Goal: Task Accomplishment & Management: Manage account settings

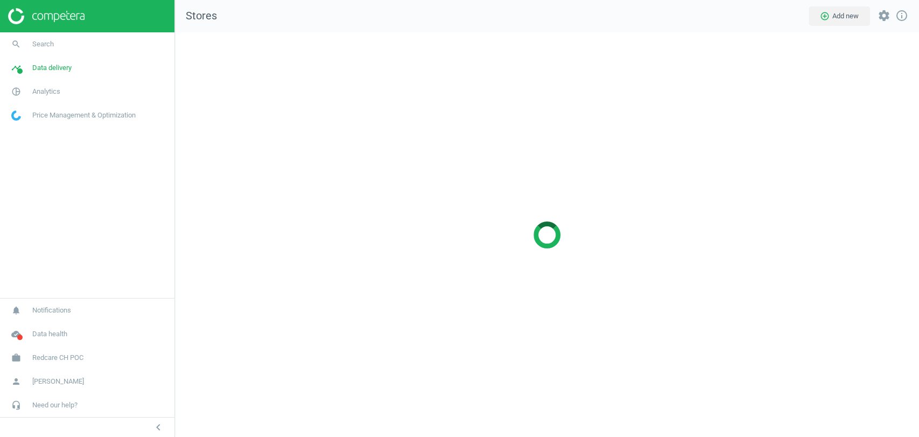
scroll to position [423, 763]
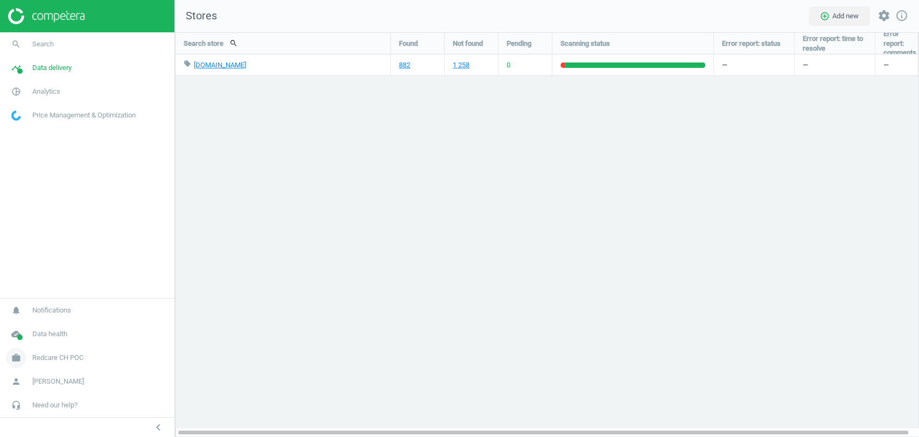
click at [72, 359] on span "Redcare CH POC" at bounding box center [57, 358] width 51 height 10
click at [45, 330] on link "Switch campaign" at bounding box center [87, 326] width 175 height 16
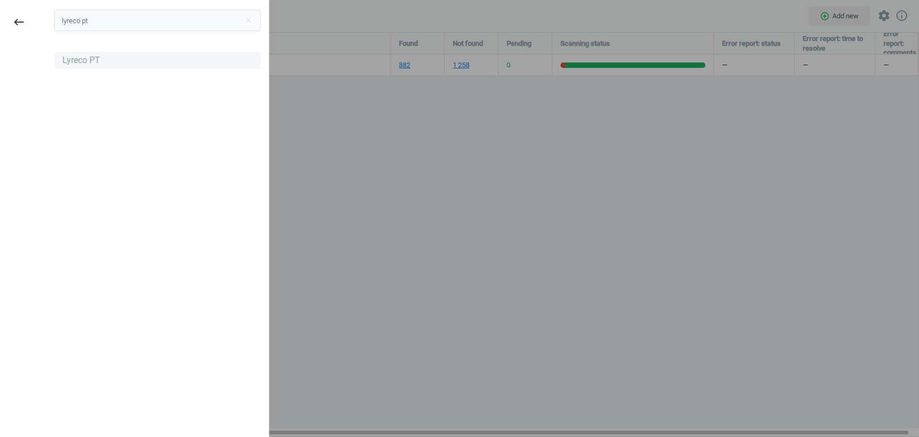
type input "lyreco pt"
click at [81, 55] on div "Lyreco PT" at bounding box center [81, 60] width 38 height 12
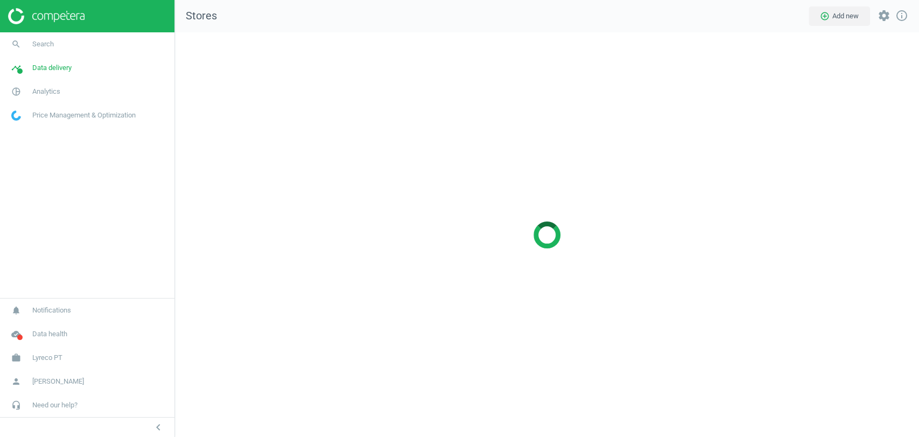
scroll to position [423, 763]
click at [45, 93] on span "Analytics" at bounding box center [46, 92] width 28 height 10
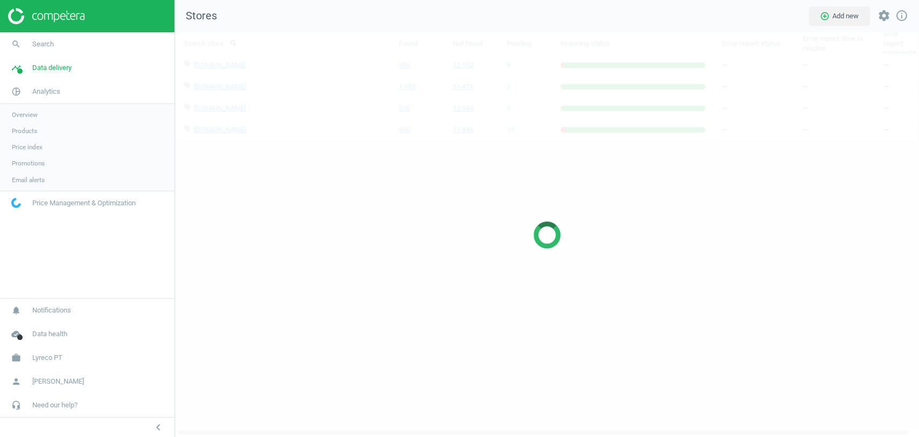
click at [26, 129] on span "Products" at bounding box center [24, 131] width 25 height 9
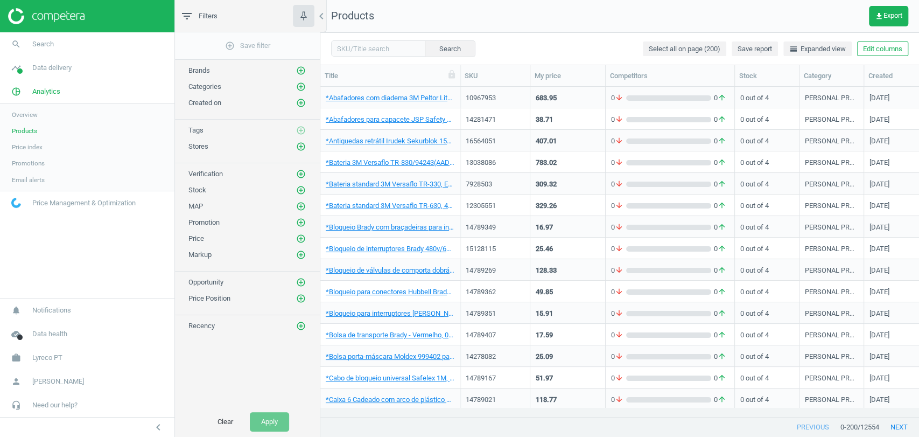
scroll to position [0, 86]
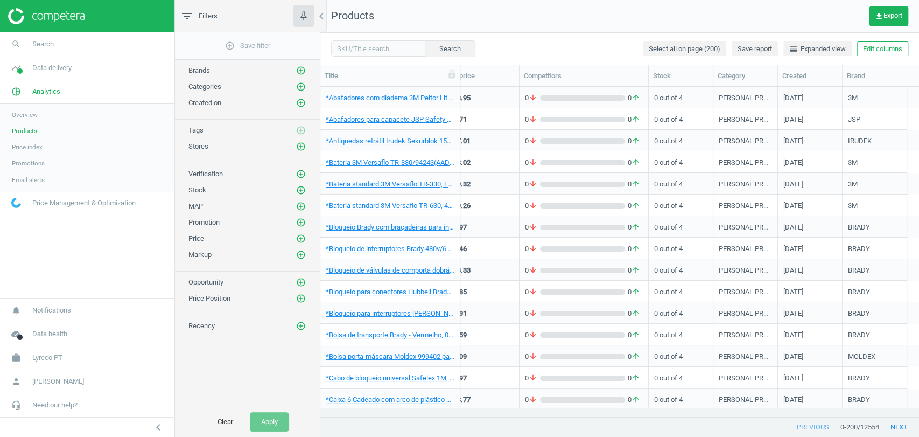
click at [883, 58] on div "Search Select all on page (200) Save report horizontal_split Expanded view Edit…" at bounding box center [619, 48] width 599 height 32
click at [891, 52] on button "Edit columns" at bounding box center [882, 48] width 51 height 15
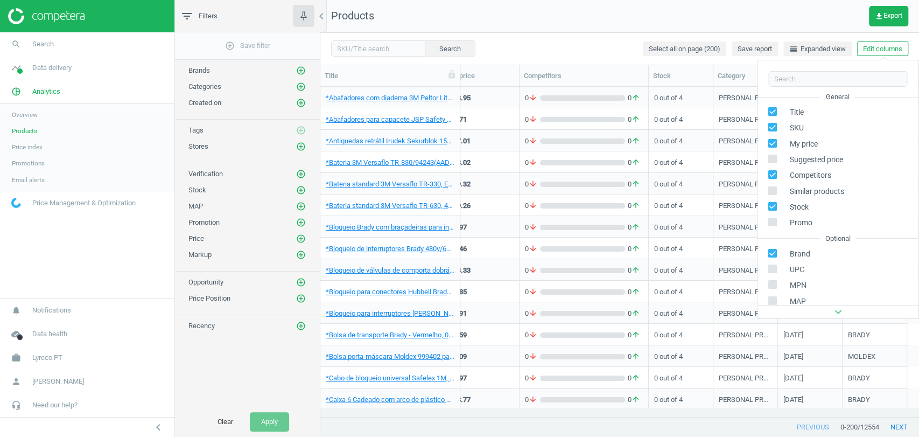
scroll to position [146, 0]
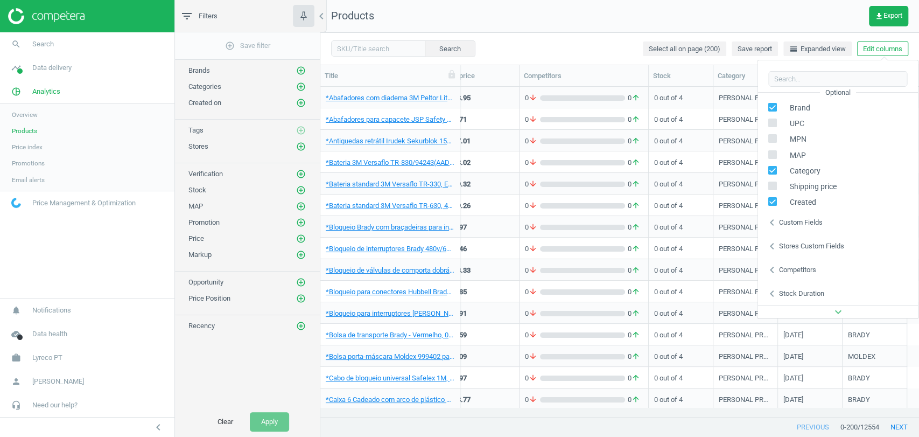
click at [815, 243] on div "Stores custom fields" at bounding box center [811, 246] width 65 height 10
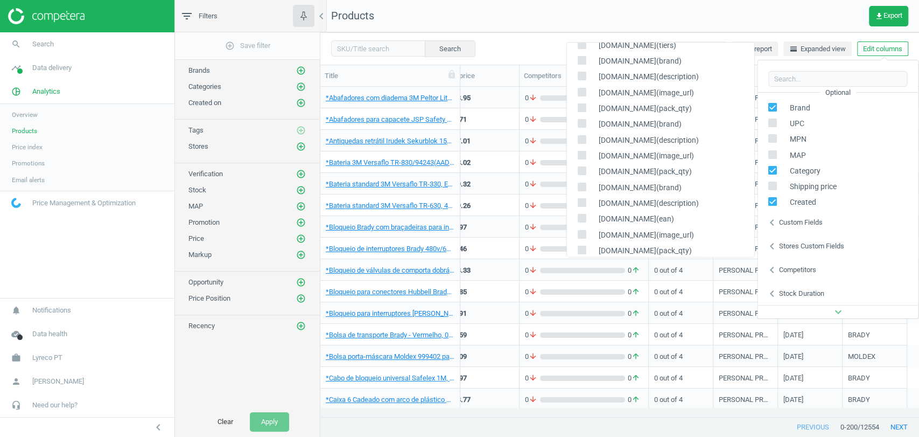
scroll to position [107, 0]
click at [581, 187] on input "checkbox" at bounding box center [581, 189] width 7 height 7
checkbox input "true"
click at [582, 126] on input "checkbox" at bounding box center [581, 126] width 7 height 7
checkbox input "true"
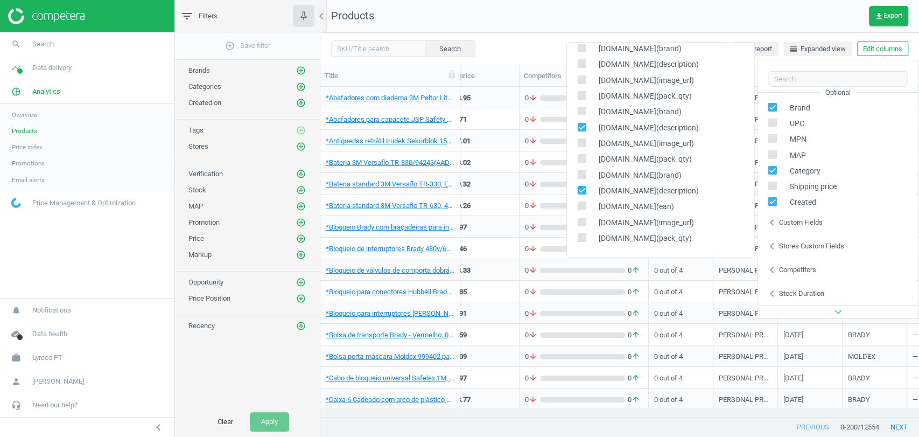
scroll to position [93, 0]
click at [581, 78] on input "checkbox" at bounding box center [581, 78] width 7 height 7
checkbox input "true"
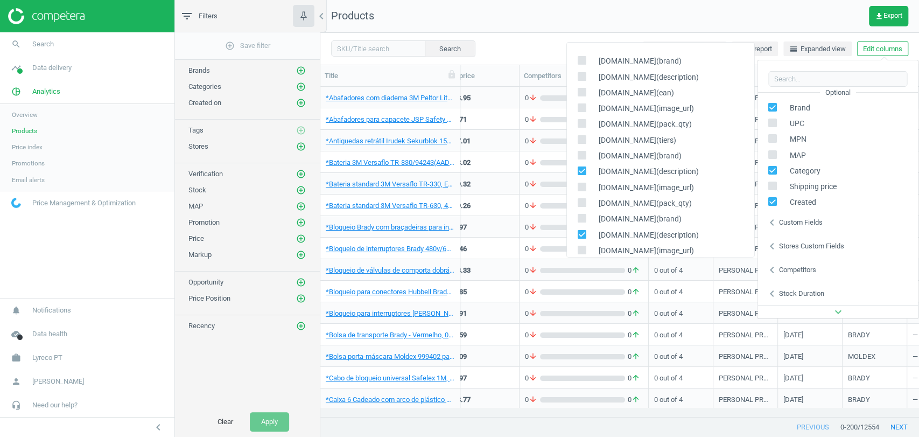
click at [581, 75] on input "checkbox" at bounding box center [581, 76] width 7 height 7
checkbox input "true"
click at [644, 25] on nav "Products get_app Export" at bounding box center [619, 16] width 599 height 32
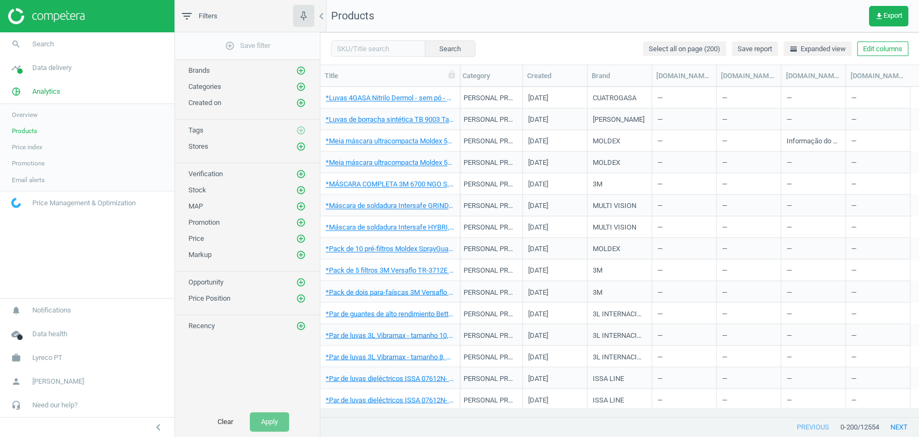
scroll to position [1106, 0]
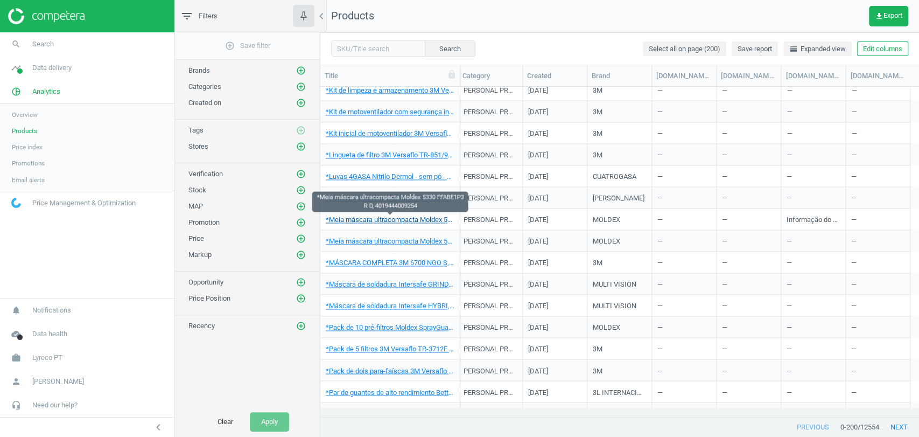
click at [405, 219] on link "*Meia máscara ultracompacta Moldex 5330 FFABE1P3 R D, 4019444009254" at bounding box center [390, 220] width 129 height 10
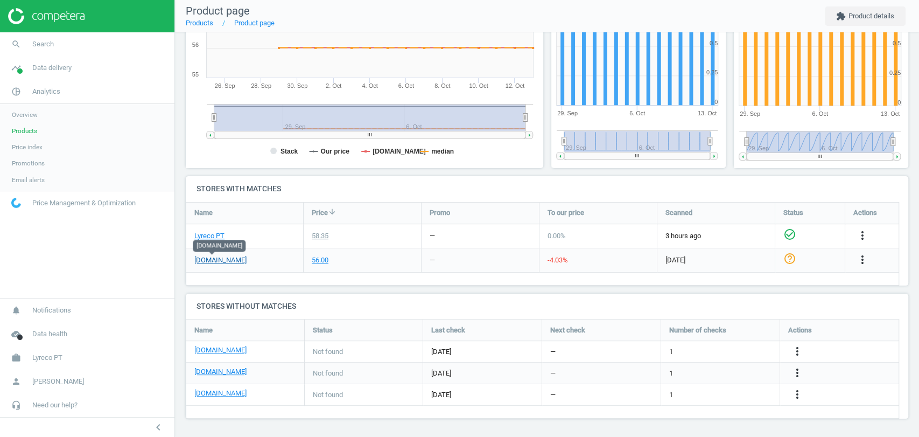
click at [222, 260] on link "manutan.pt" at bounding box center [220, 260] width 52 height 10
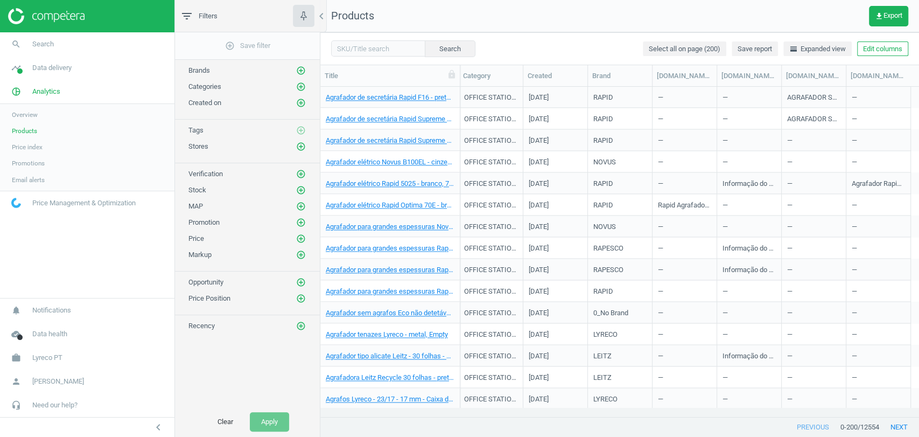
scroll to position [3794, 0]
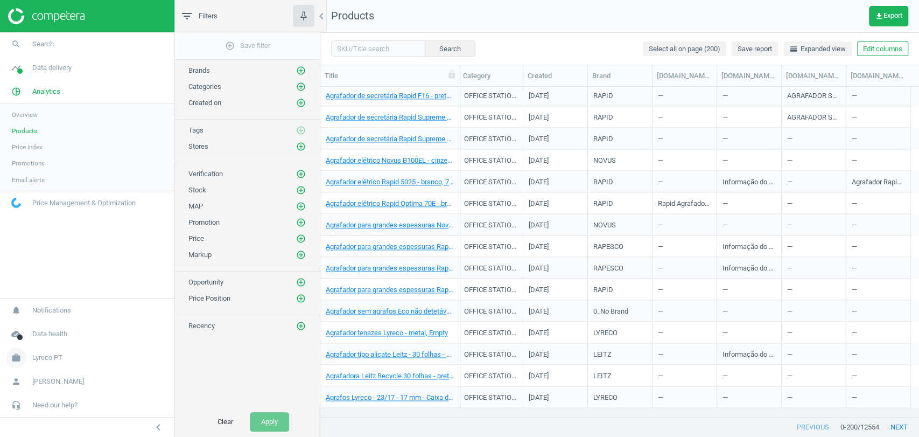
click at [55, 354] on span "Lyreco PT" at bounding box center [47, 358] width 30 height 10
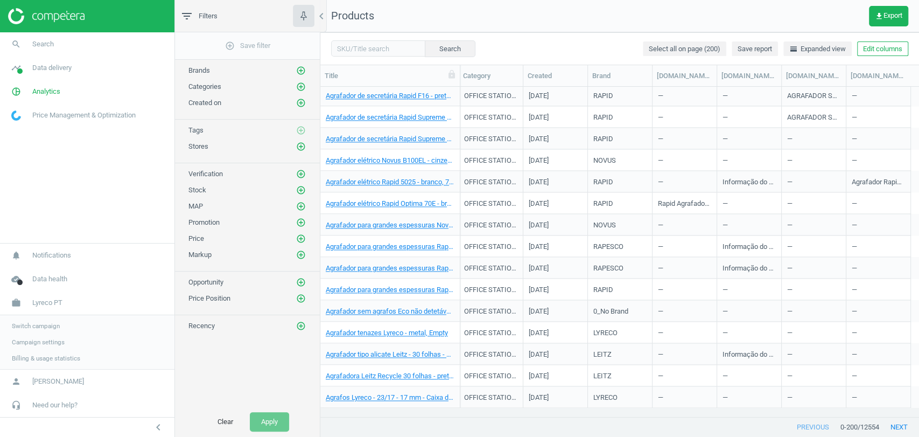
click at [38, 327] on span "Switch campaign" at bounding box center [36, 326] width 48 height 9
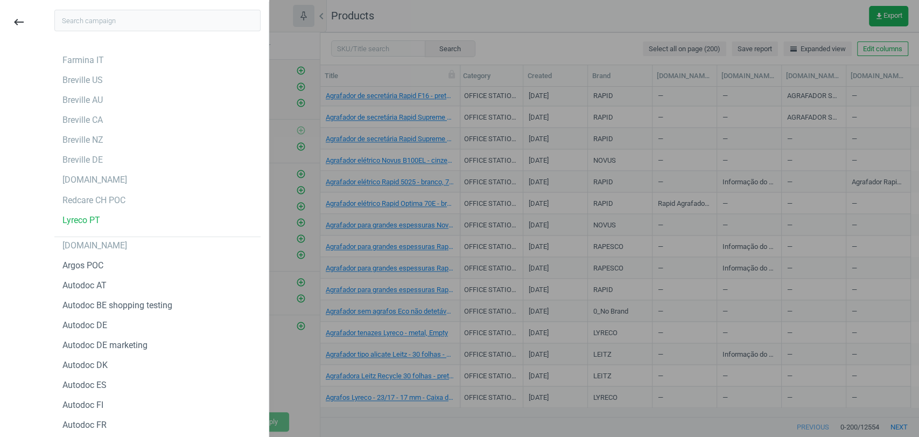
type input "r"
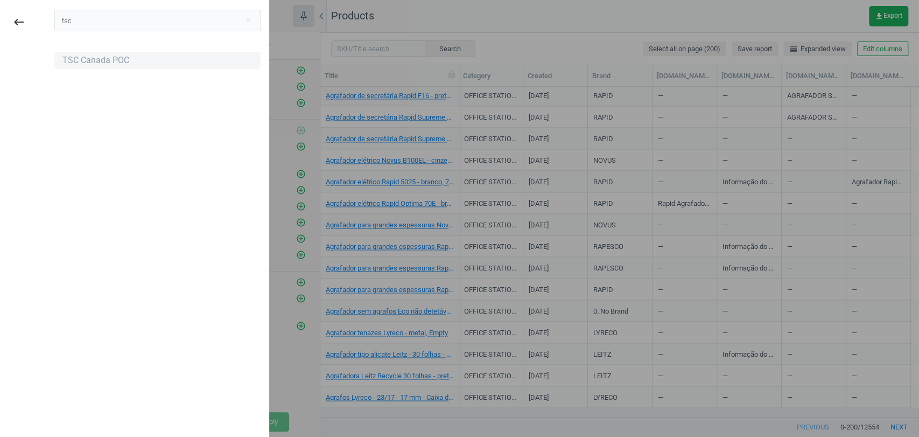
type input "tsc"
click at [97, 59] on div "TSC Canada POC" at bounding box center [95, 60] width 67 height 12
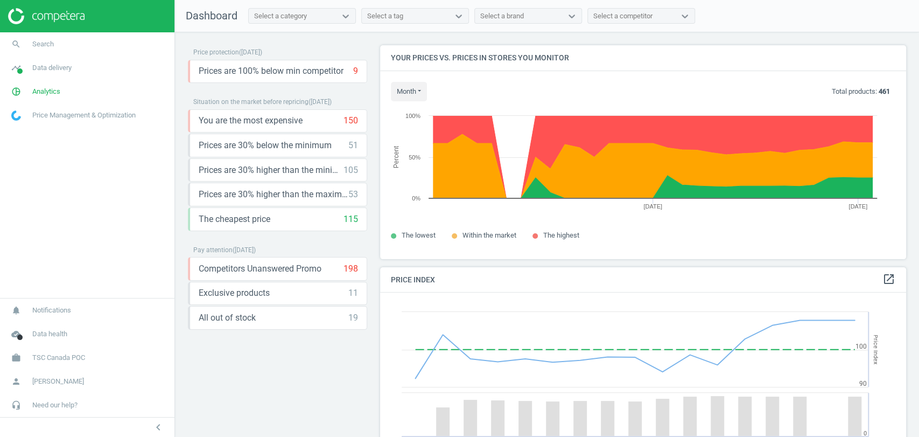
scroll to position [267, 535]
click at [41, 74] on link "timeline Data delivery" at bounding box center [87, 68] width 175 height 24
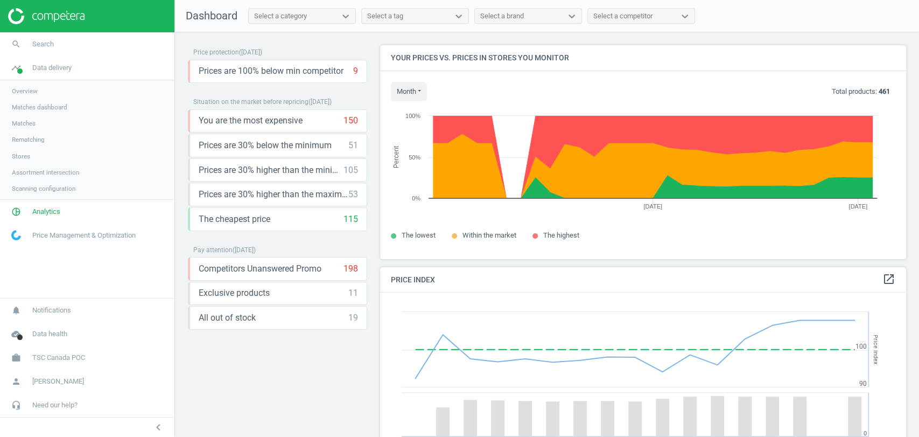
click at [54, 188] on span "Scanning configuration" at bounding box center [44, 188] width 64 height 9
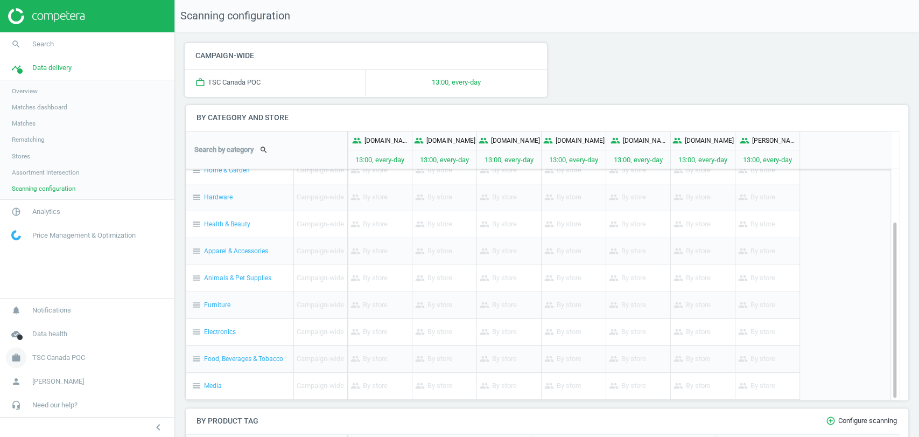
click at [67, 355] on span "TSC Canada POC" at bounding box center [58, 358] width 53 height 10
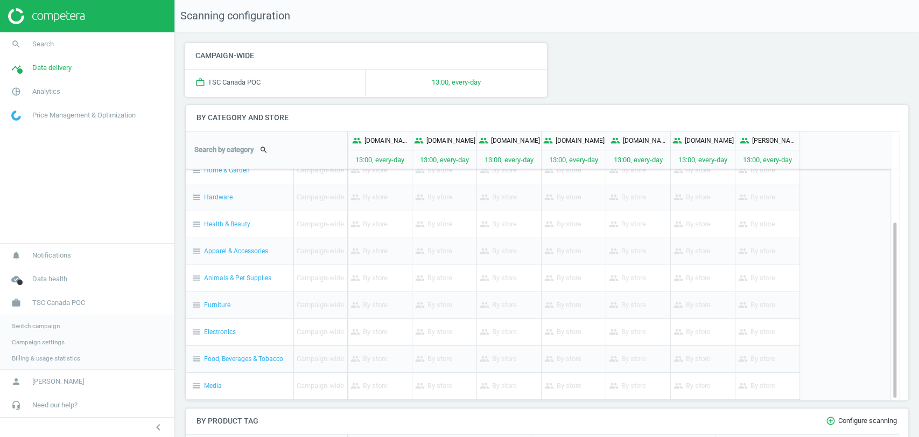
click at [34, 328] on span "Switch campaign" at bounding box center [36, 326] width 48 height 9
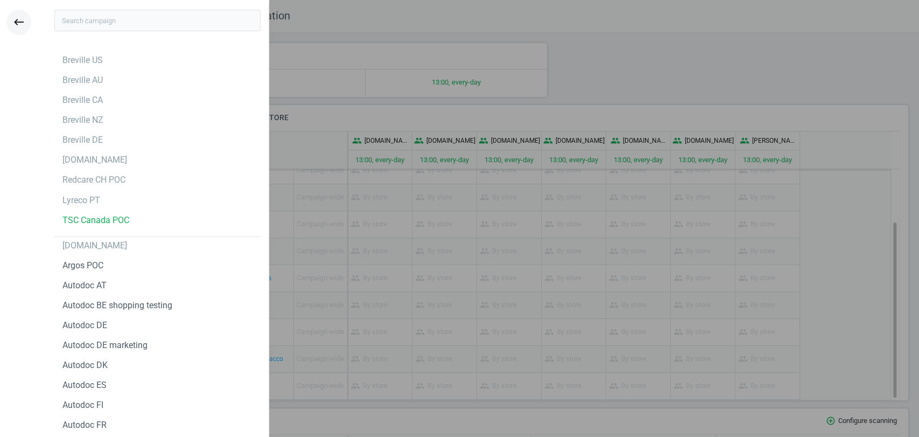
click at [27, 23] on button "keyboard_backspace" at bounding box center [18, 22] width 25 height 25
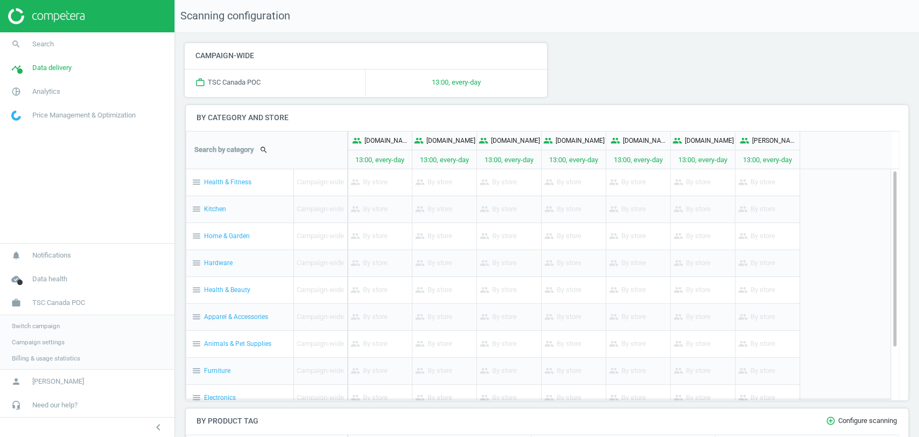
click at [47, 345] on span "Campaign settings" at bounding box center [38, 342] width 53 height 9
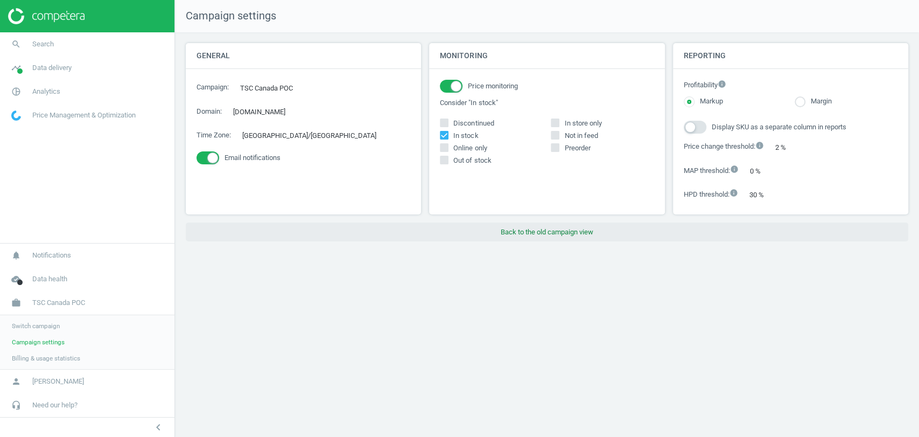
click at [533, 226] on button "Back to the old campaign view" at bounding box center [547, 231] width 723 height 19
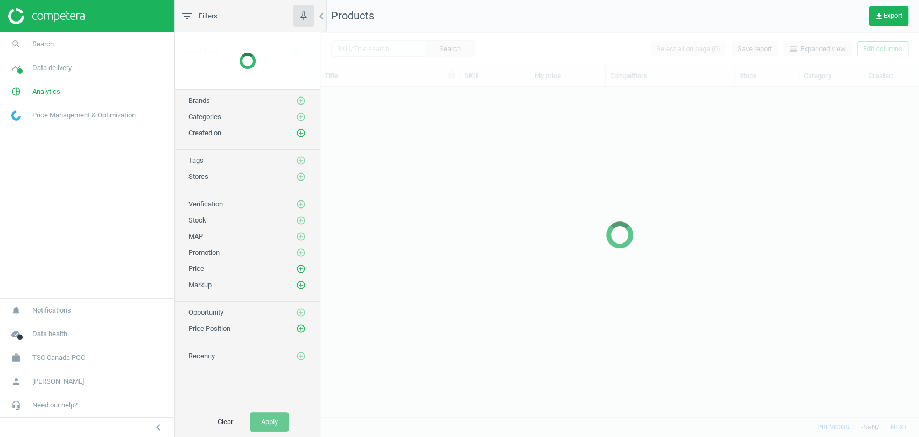
scroll to position [311, 589]
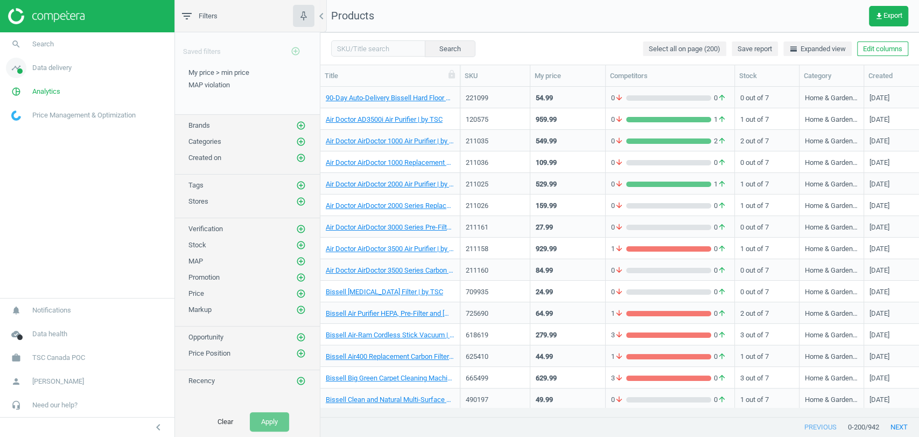
click at [56, 73] on link "timeline Data delivery" at bounding box center [87, 68] width 175 height 24
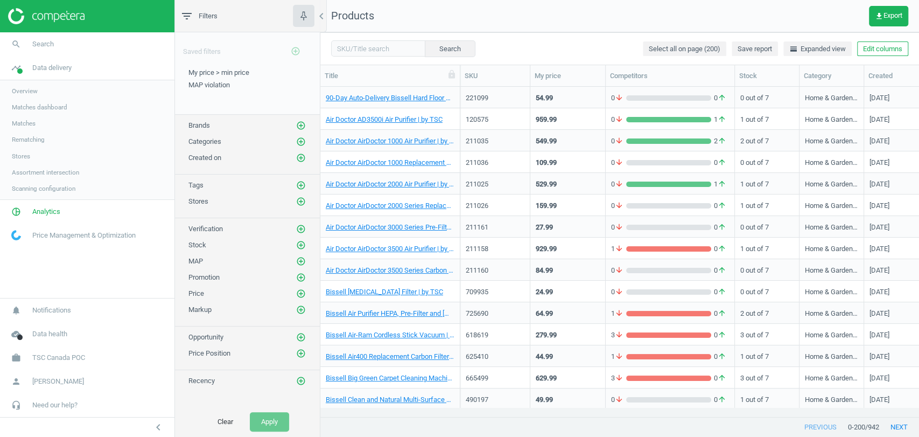
click at [52, 189] on span "Scanning configuration" at bounding box center [44, 188] width 64 height 9
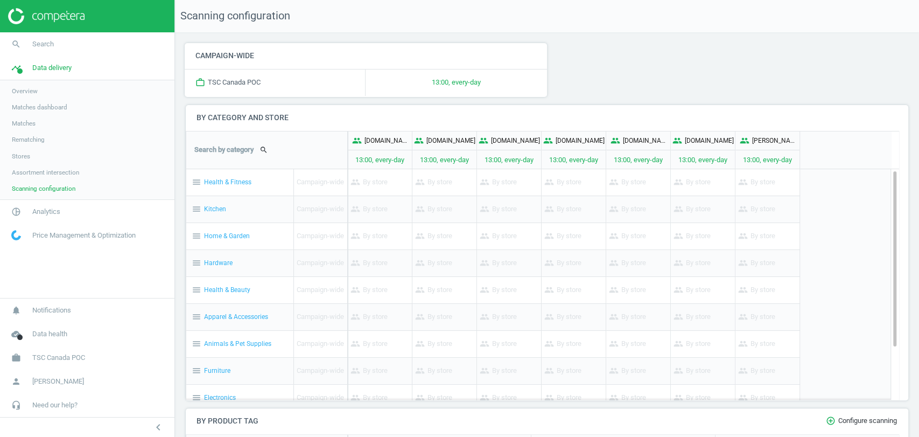
click at [63, 173] on span "Assortment intersection" at bounding box center [45, 172] width 67 height 9
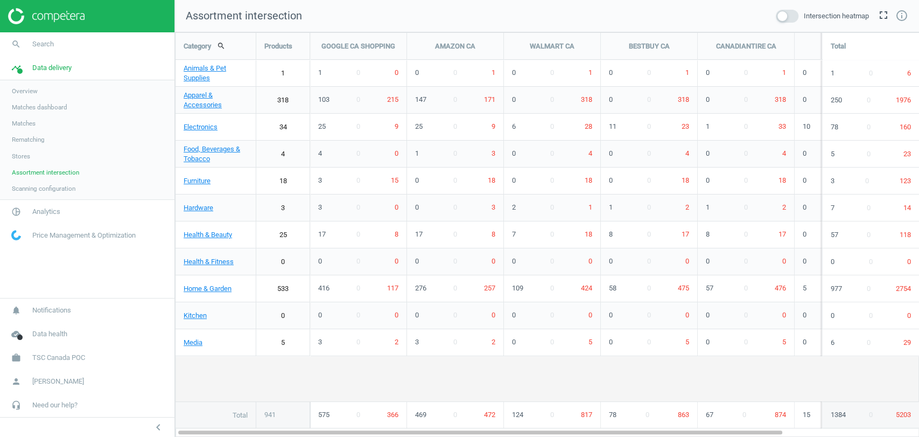
scroll to position [423, 763]
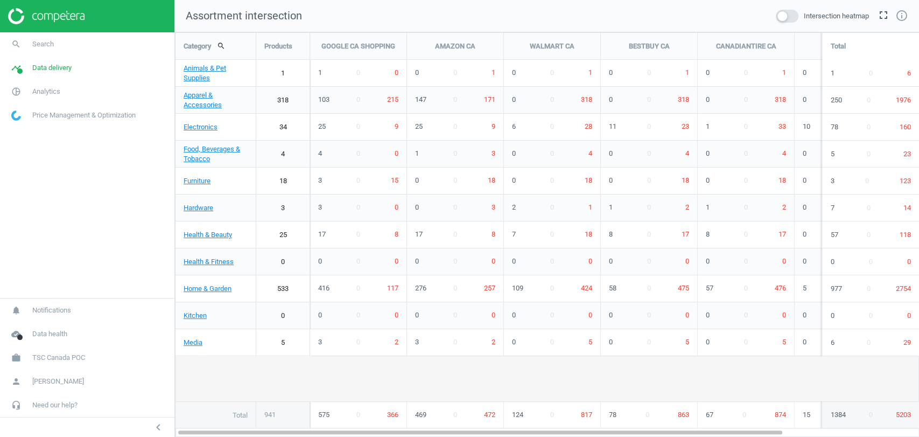
scroll to position [423, 763]
click at [52, 69] on span "Data delivery" at bounding box center [51, 68] width 39 height 10
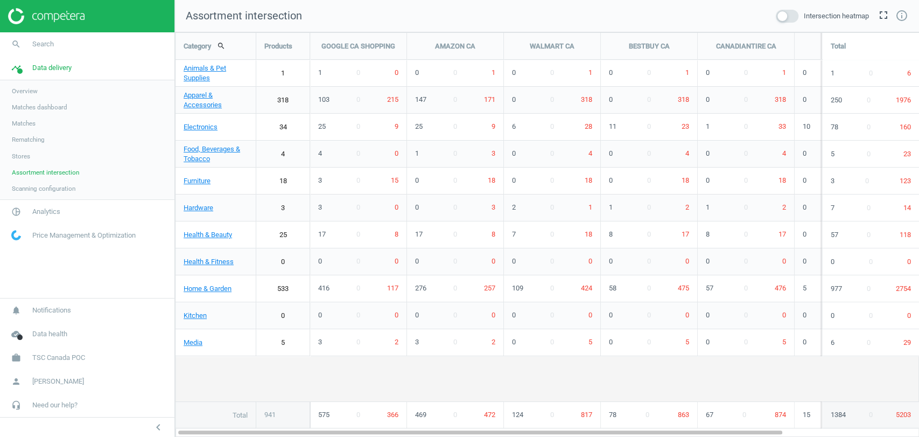
click at [46, 186] on span "Scanning configuration" at bounding box center [44, 188] width 64 height 9
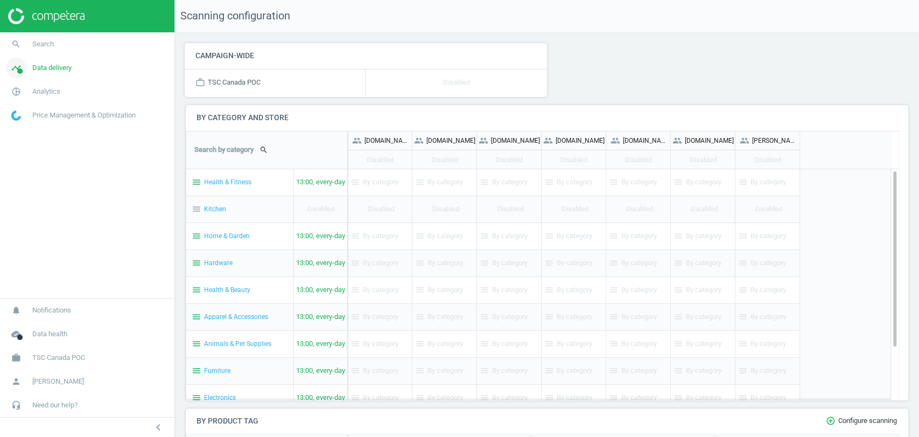
click at [73, 67] on link "timeline Data delivery" at bounding box center [87, 68] width 175 height 24
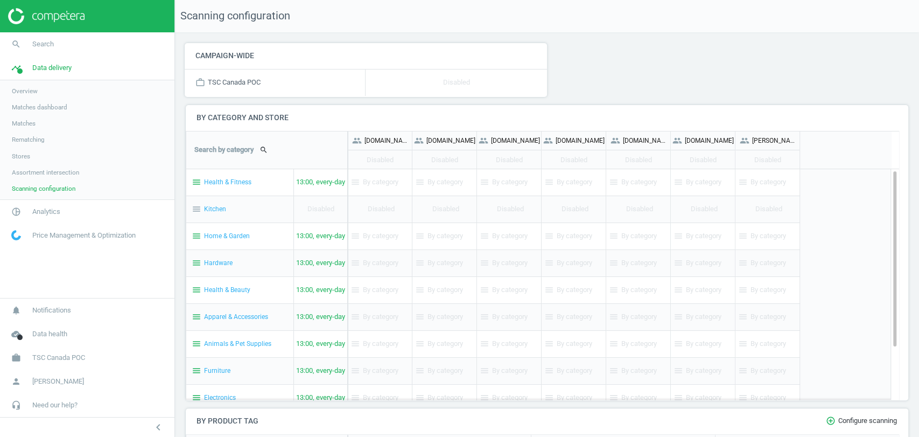
click at [36, 170] on span "Assortment intersection" at bounding box center [45, 172] width 67 height 9
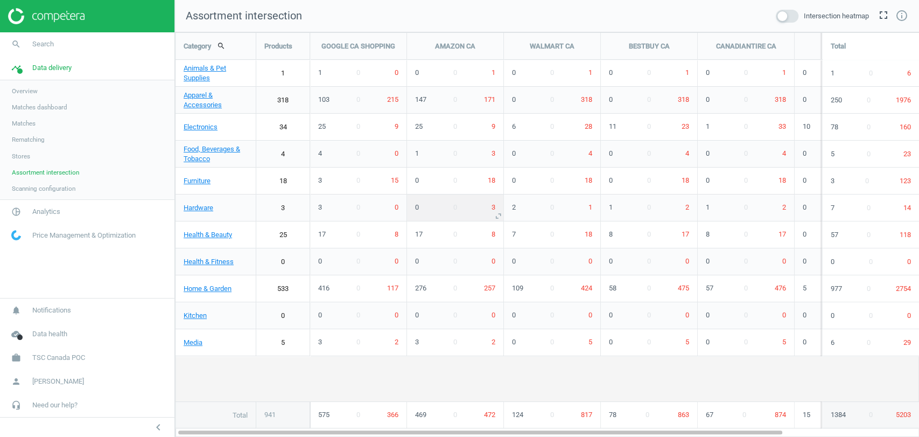
scroll to position [423, 763]
click at [50, 187] on span "Scanning configuration" at bounding box center [44, 188] width 64 height 9
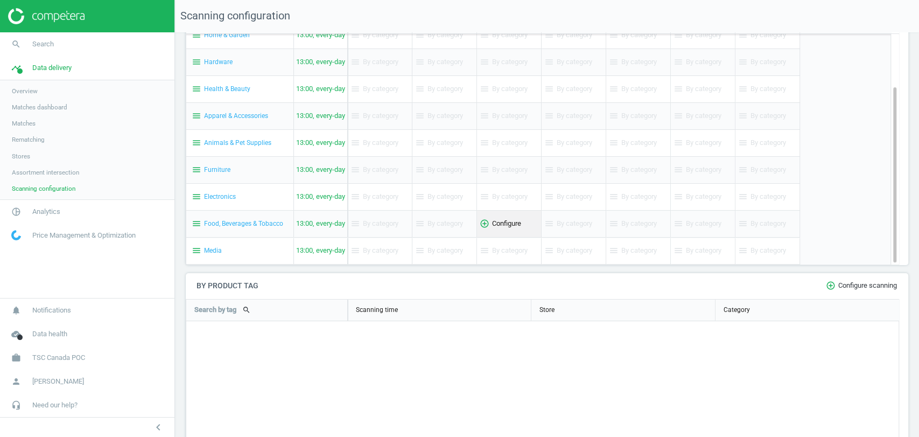
scroll to position [191, 0]
